Goal: Task Accomplishment & Management: Use online tool/utility

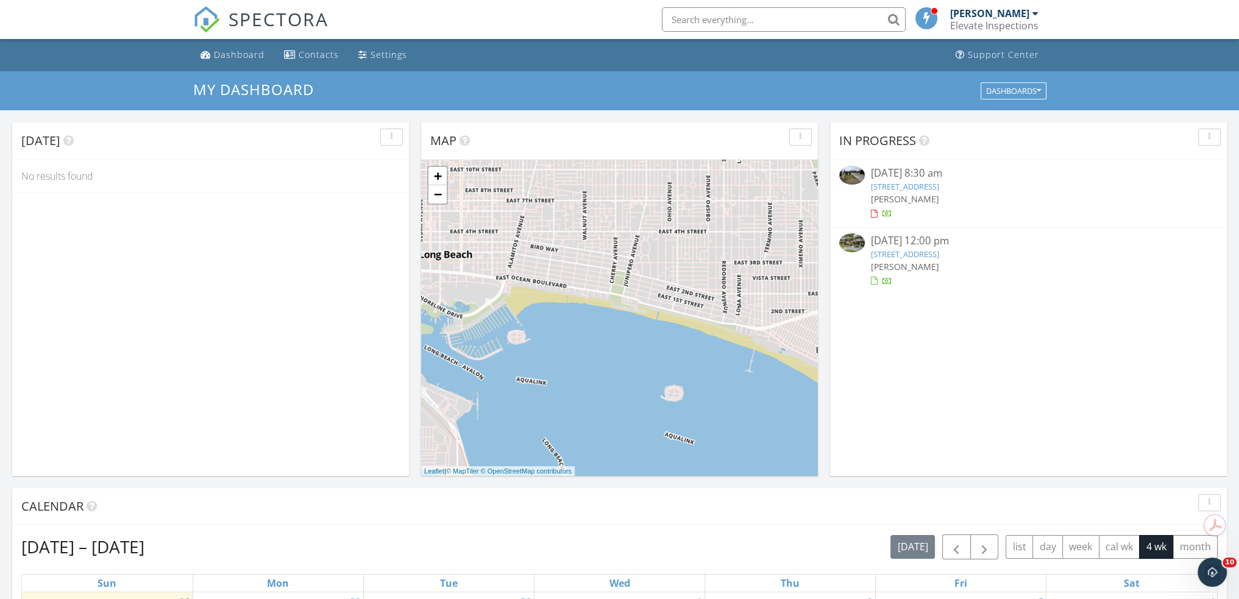
click at [938, 186] on link "1732 Mimosa Pl, Fullerton, CA 92835" at bounding box center [905, 186] width 68 height 11
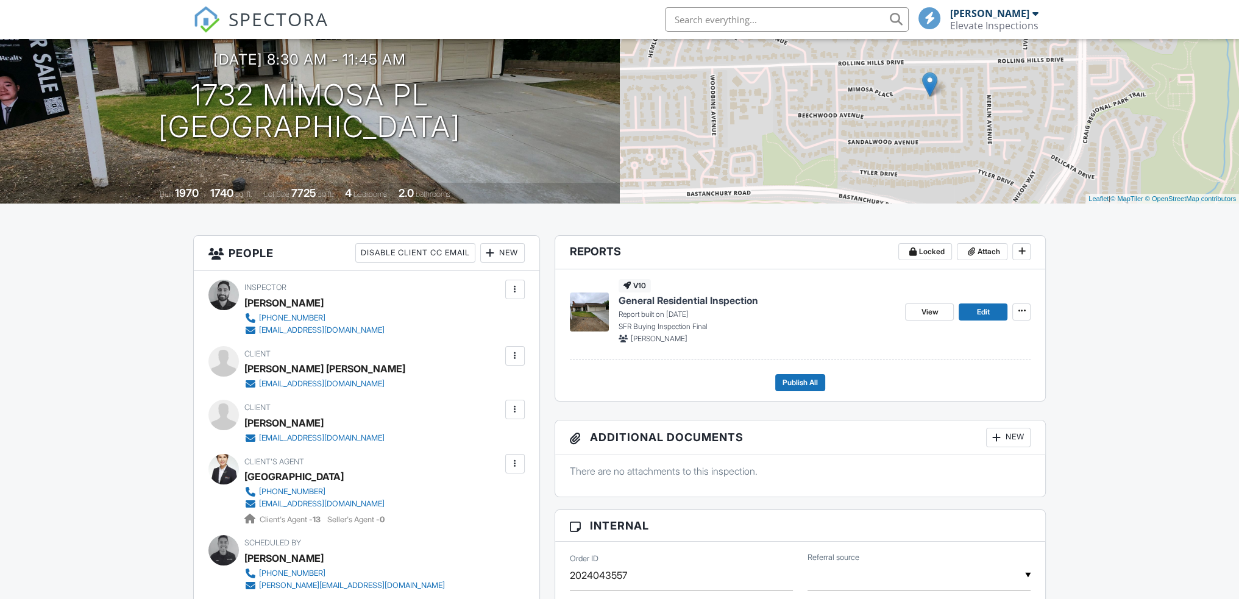
click at [739, 301] on span "General Residential Inspection" at bounding box center [689, 300] width 140 height 13
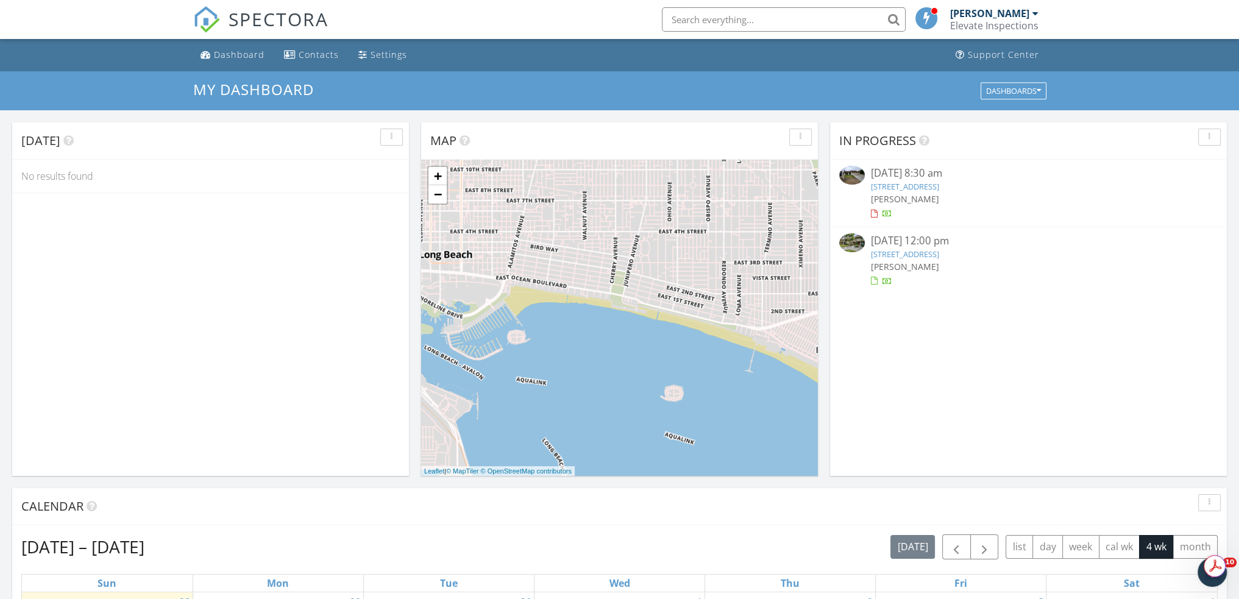
click at [958, 260] on div "[PERSON_NAME]" at bounding box center [1029, 266] width 316 height 13
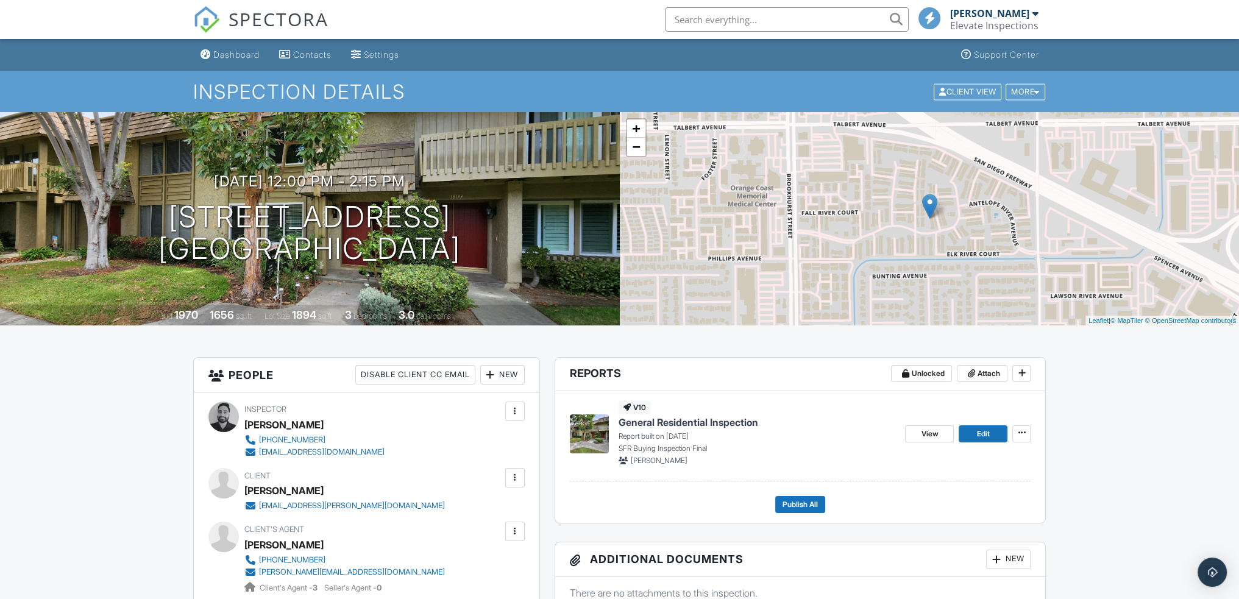
click at [724, 416] on span "General Residential Inspection" at bounding box center [689, 422] width 140 height 13
